Goal: Information Seeking & Learning: Learn about a topic

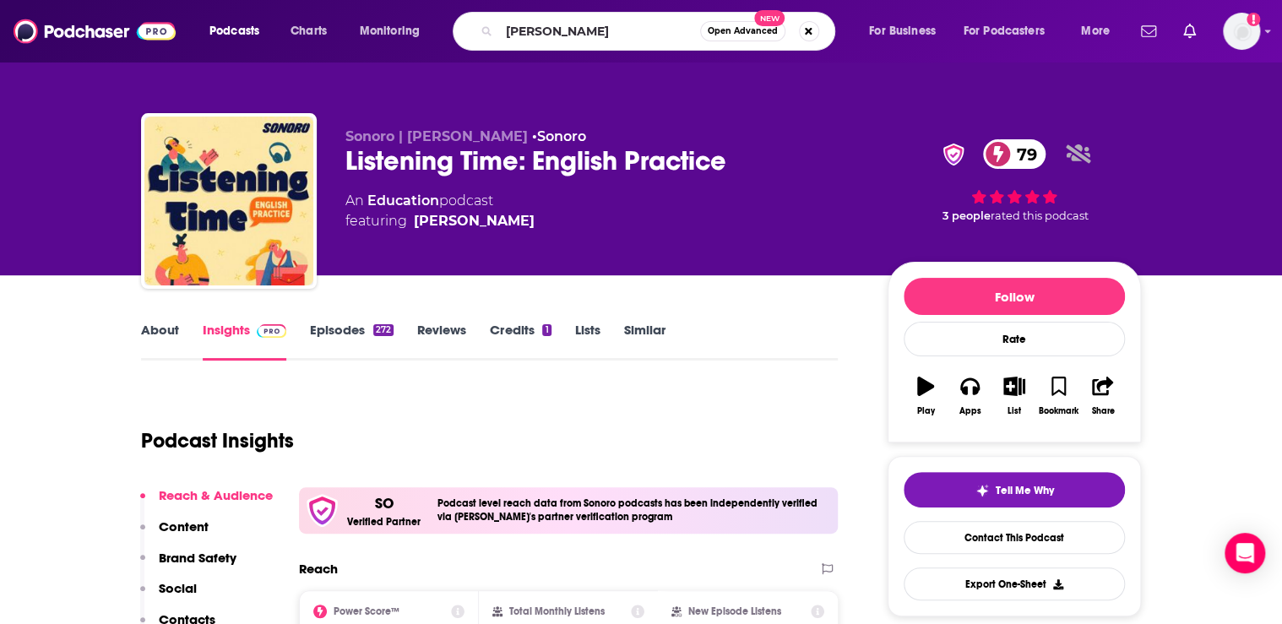
type input "[PERSON_NAME]"
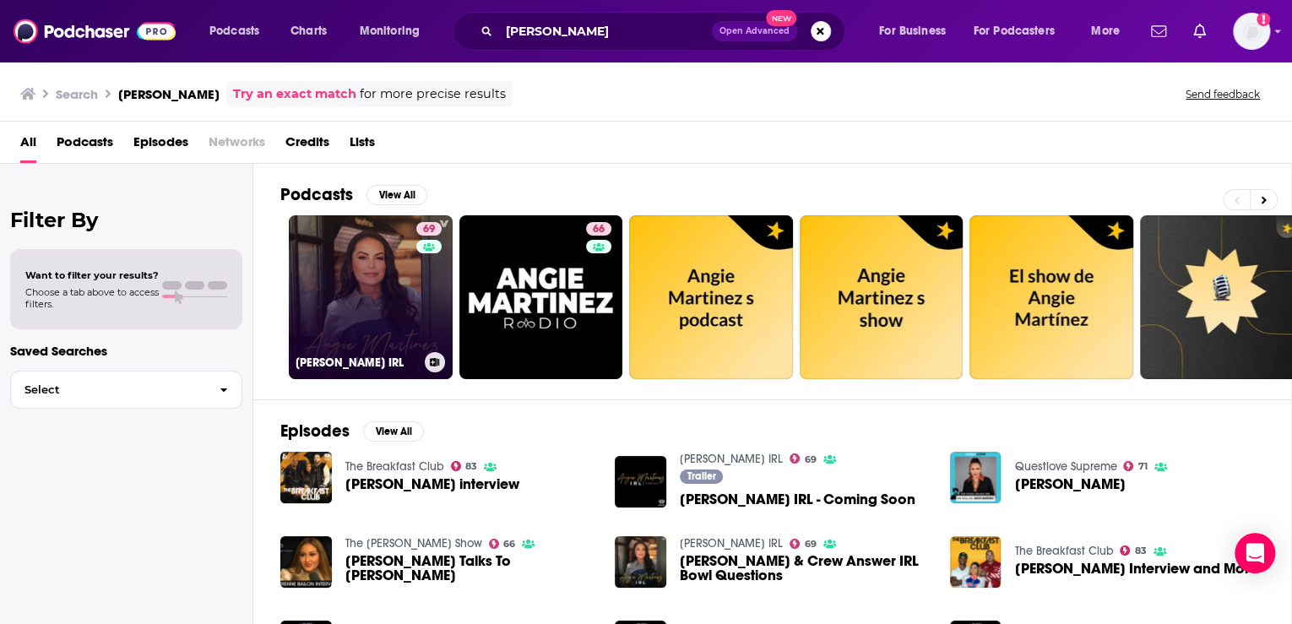
click at [370, 298] on link "69 [PERSON_NAME] IRL" at bounding box center [371, 297] width 164 height 164
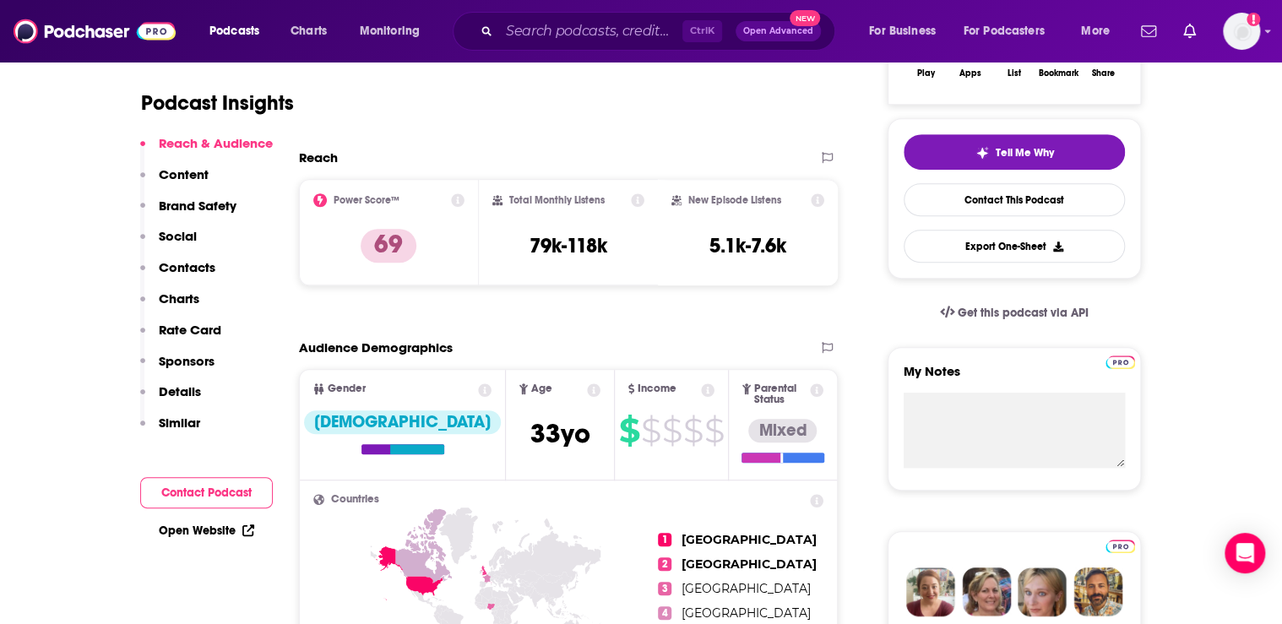
scroll to position [405, 0]
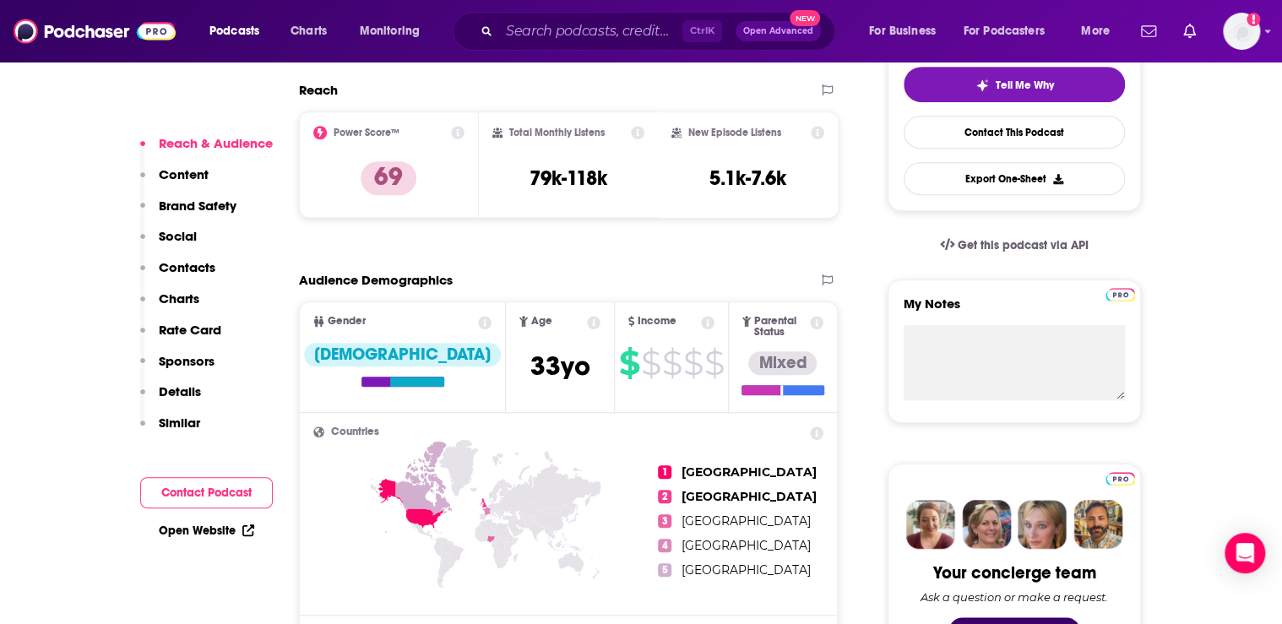
click at [414, 356] on span "Gender [DEMOGRAPHIC_DATA]" at bounding box center [402, 356] width 205 height 109
click at [478, 321] on icon at bounding box center [485, 323] width 14 height 14
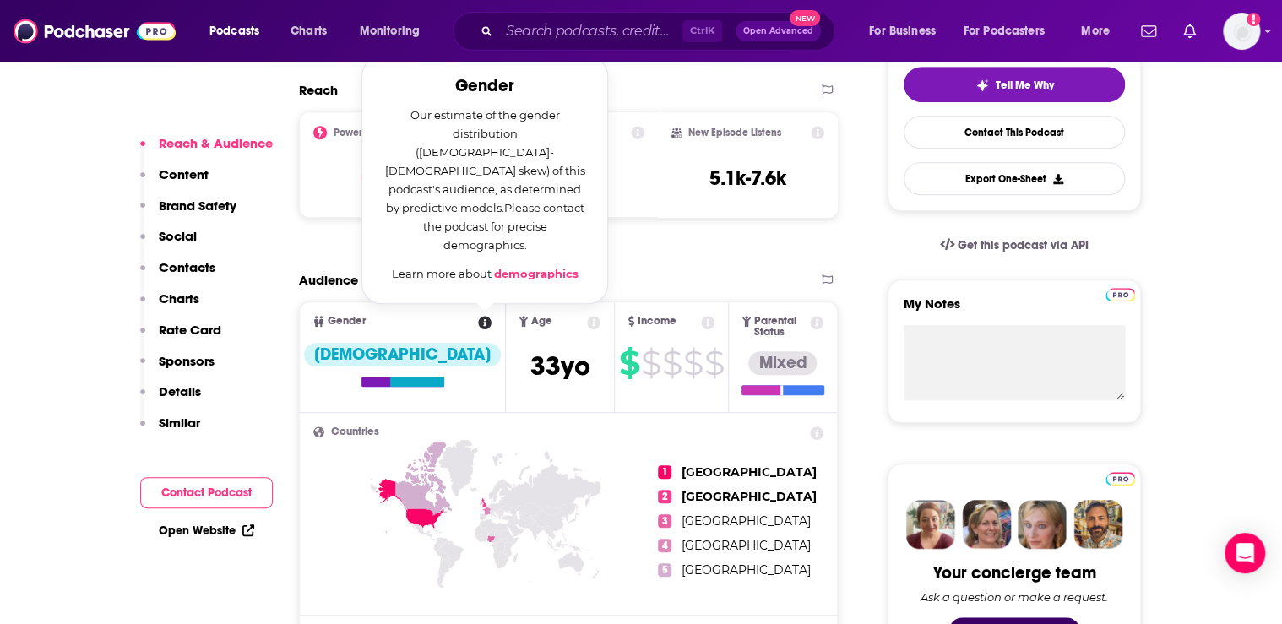
click at [478, 322] on icon at bounding box center [485, 323] width 14 height 14
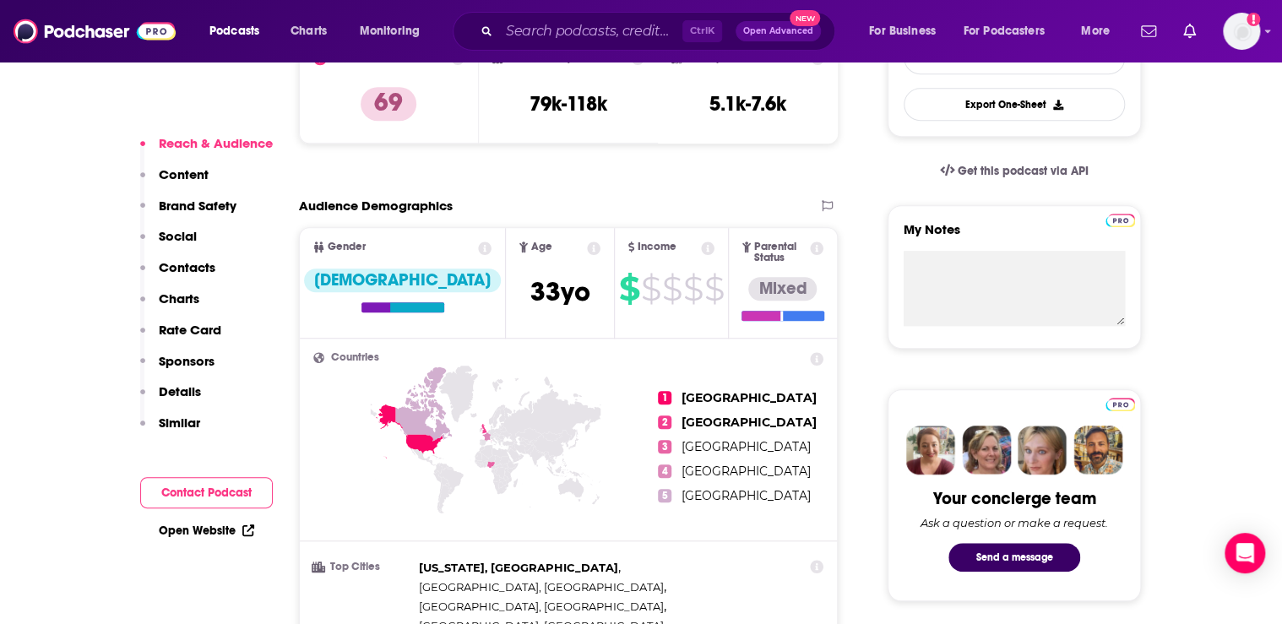
scroll to position [473, 0]
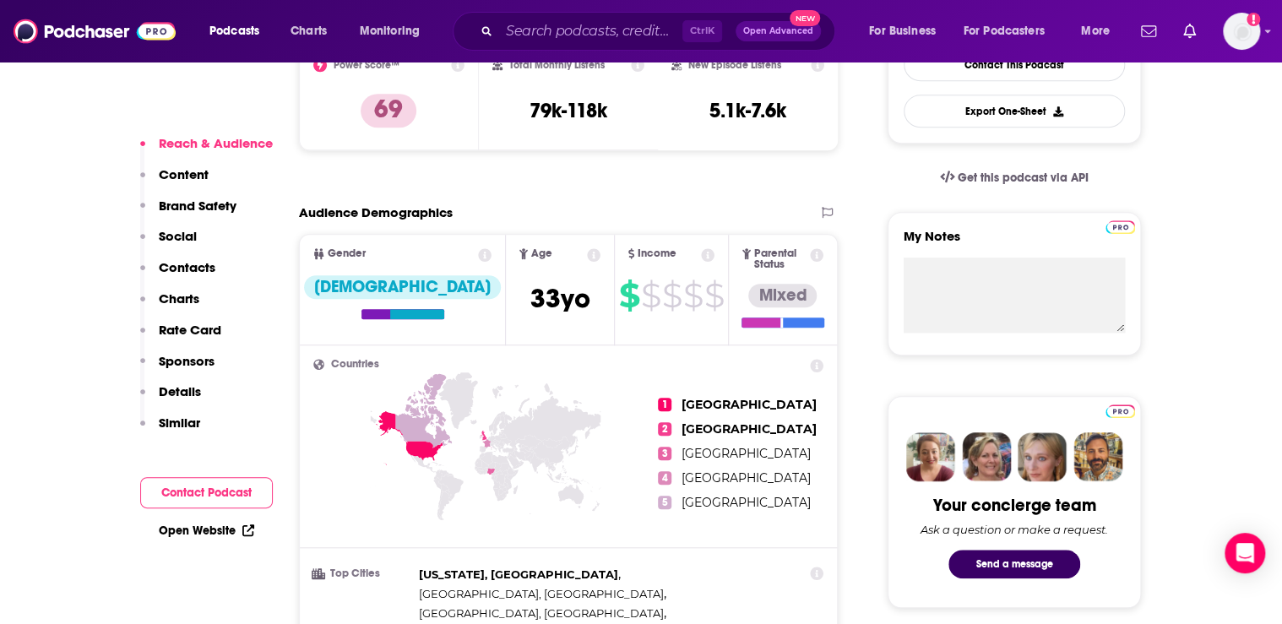
drag, startPoint x: 422, startPoint y: 291, endPoint x: 405, endPoint y: 297, distance: 19.0
click at [422, 291] on span "Gender [DEMOGRAPHIC_DATA]" at bounding box center [402, 289] width 205 height 109
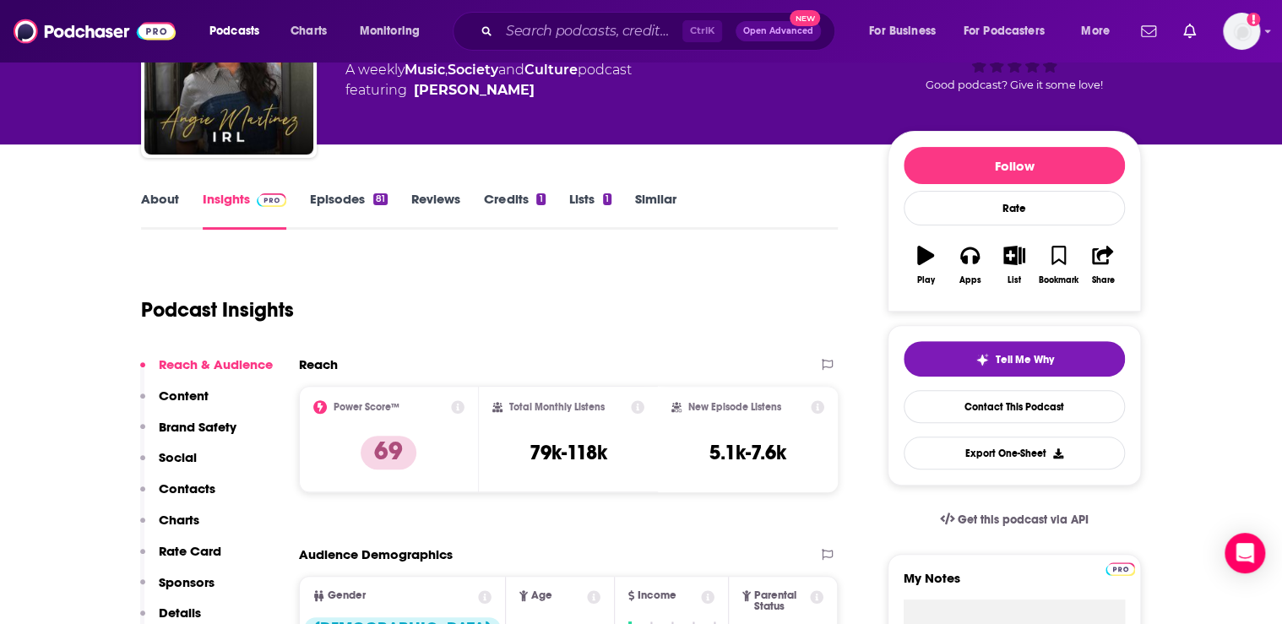
scroll to position [0, 0]
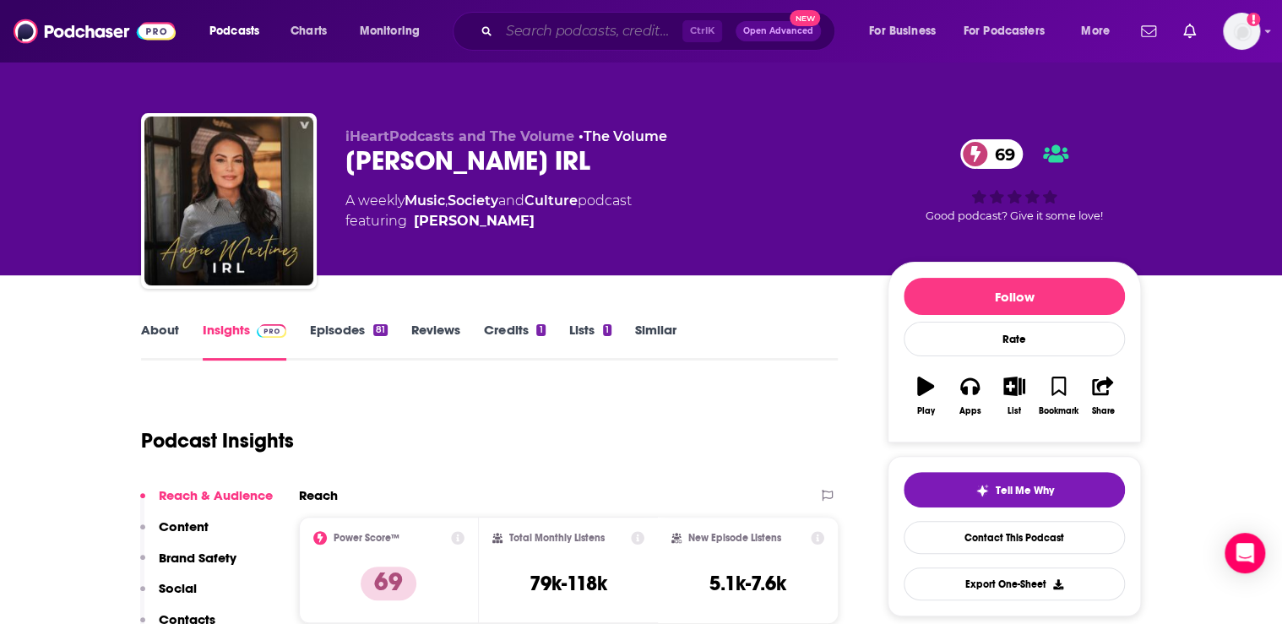
click at [550, 33] on input "Search podcasts, credits, & more..." at bounding box center [590, 31] width 183 height 27
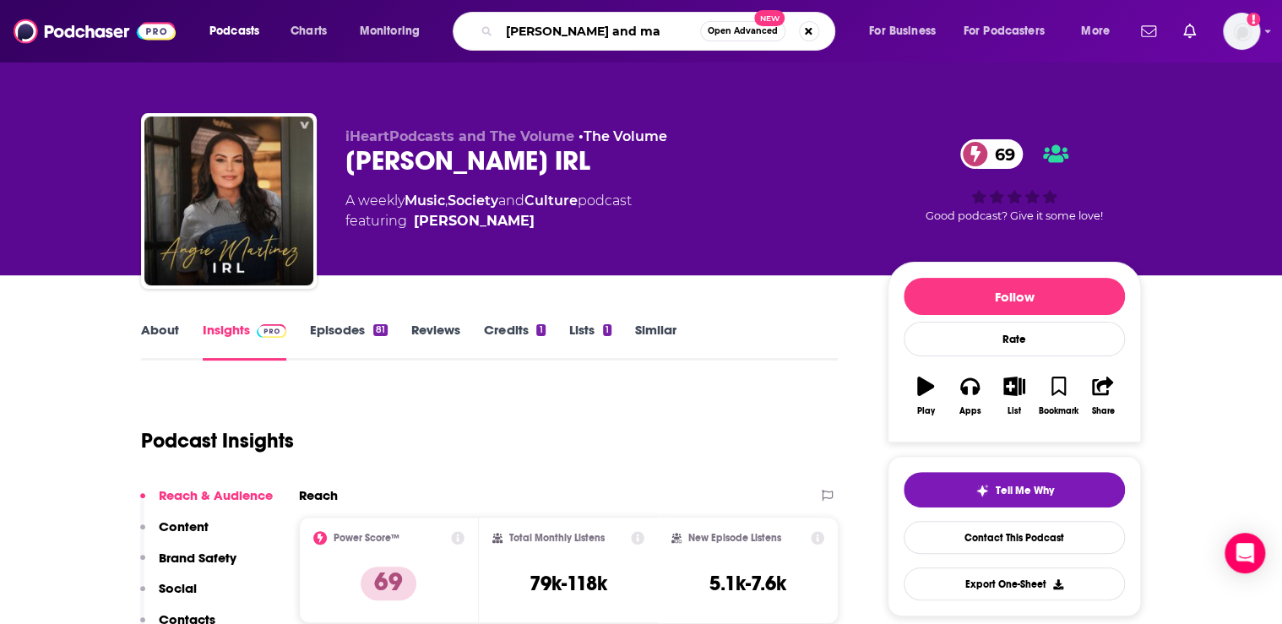
type input "[PERSON_NAME] and mal"
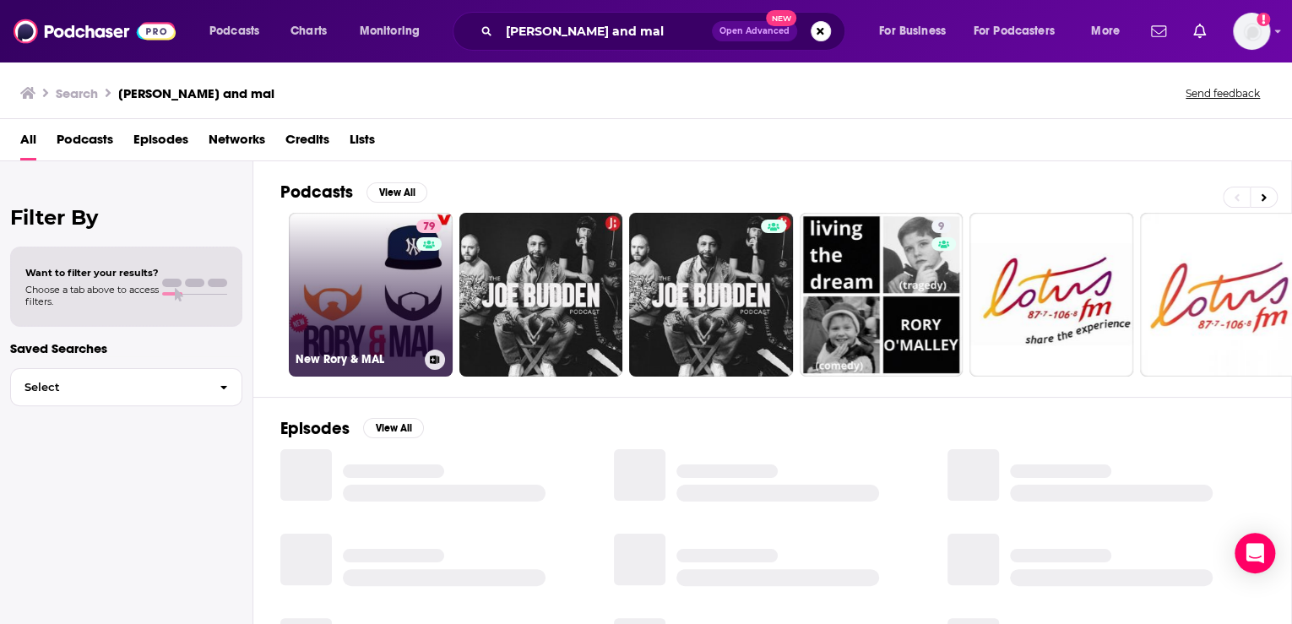
click at [363, 259] on link "79 New Rory & MAL" at bounding box center [371, 295] width 164 height 164
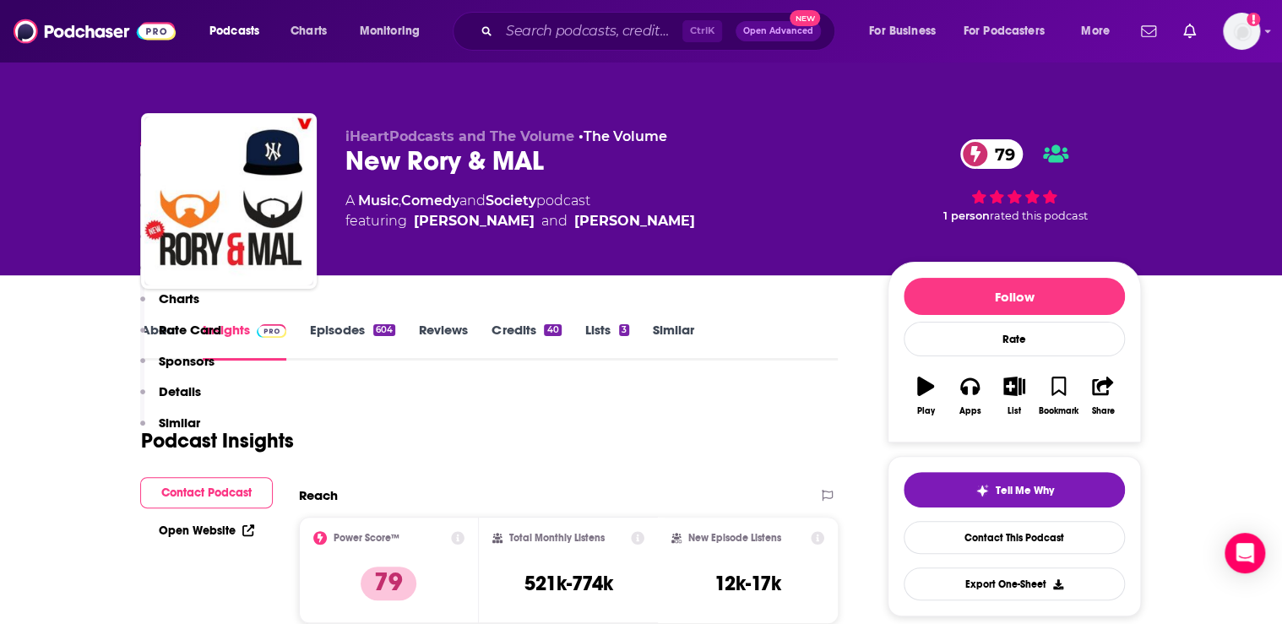
scroll to position [338, 0]
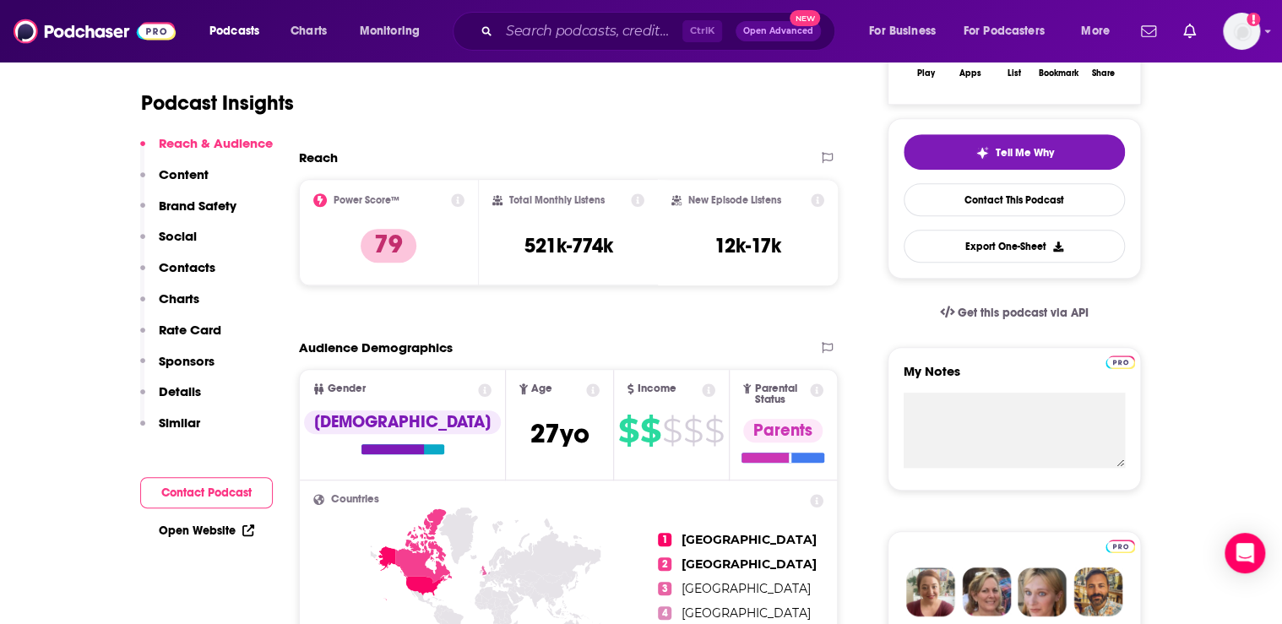
click at [525, 341] on div "Audience Demographics" at bounding box center [551, 348] width 504 height 16
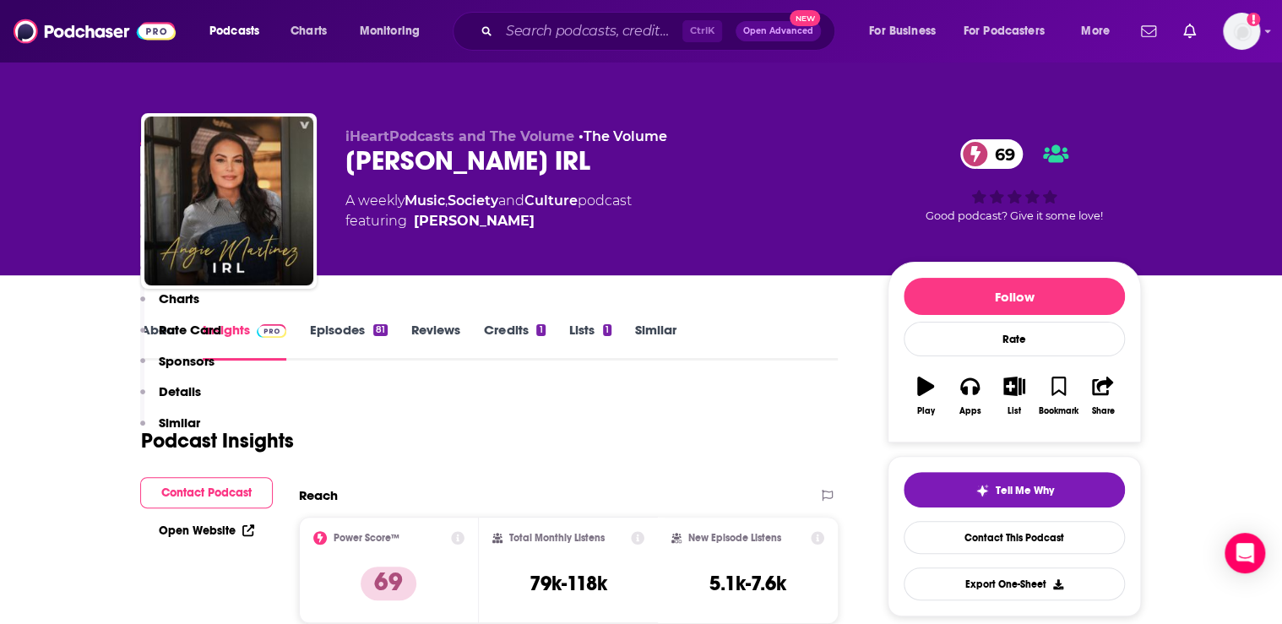
scroll to position [338, 0]
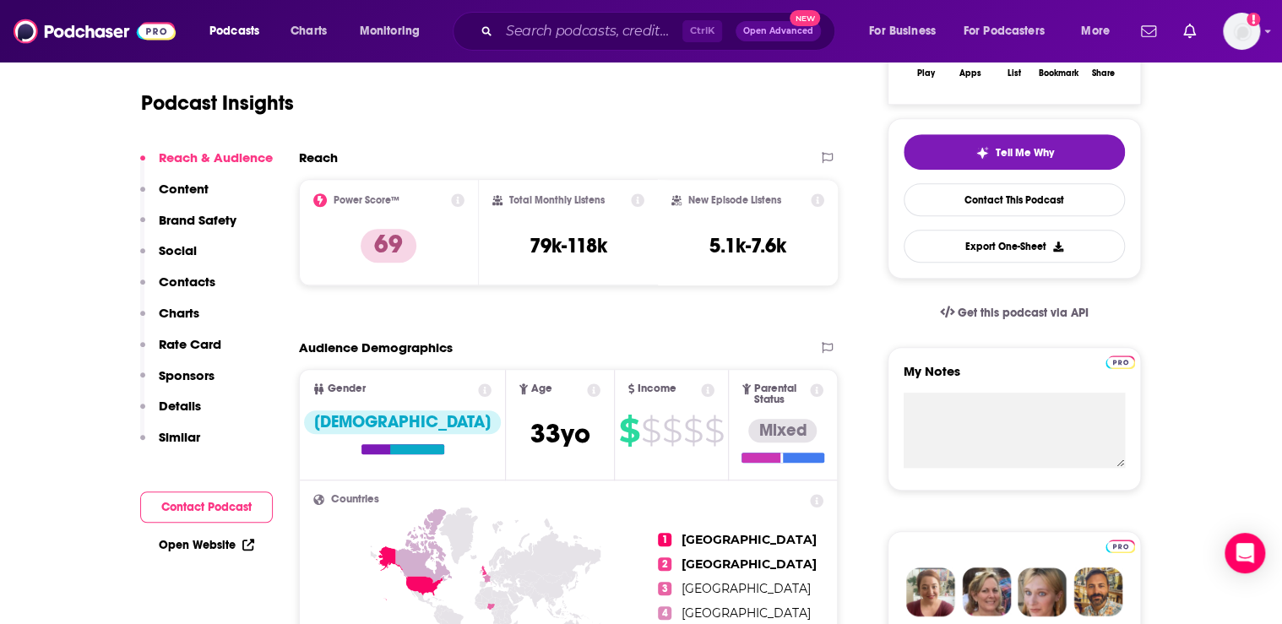
scroll to position [68, 0]
